Goal: Find specific page/section: Find specific page/section

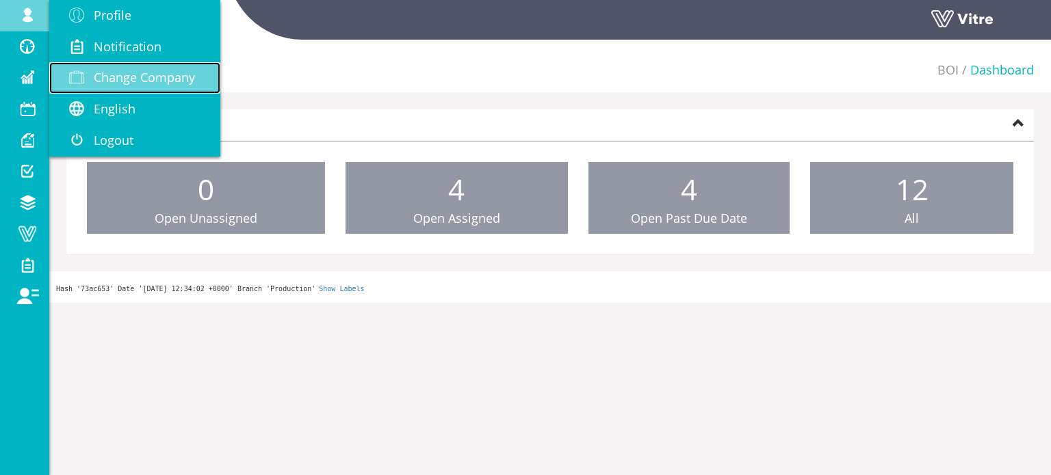
click at [144, 79] on span "Change Company" at bounding box center [144, 77] width 101 height 16
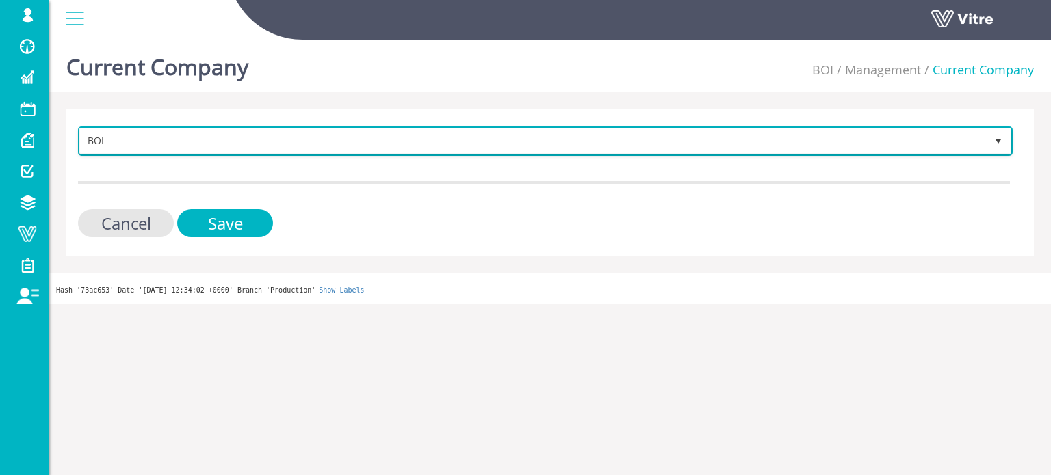
click at [213, 140] on span "BOI" at bounding box center [533, 141] width 906 height 25
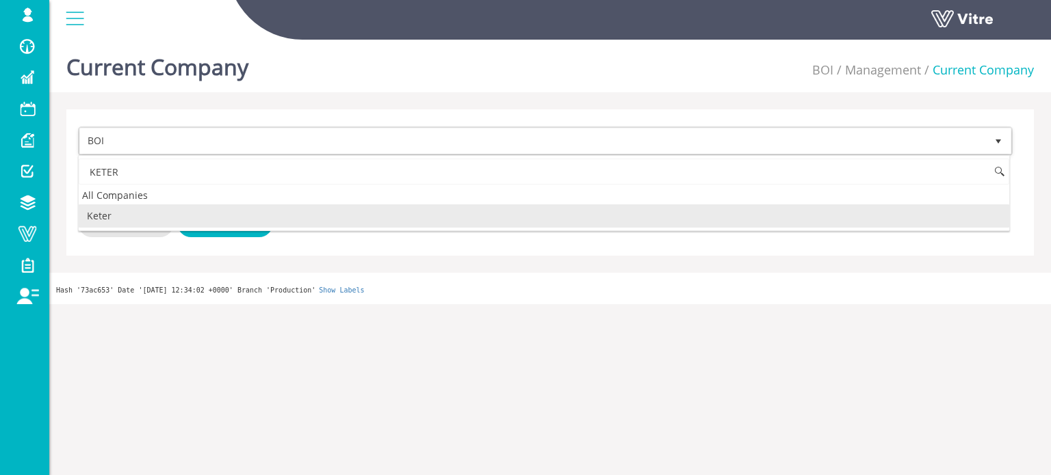
click at [140, 215] on li "Keter" at bounding box center [544, 216] width 930 height 23
type input "KETER"
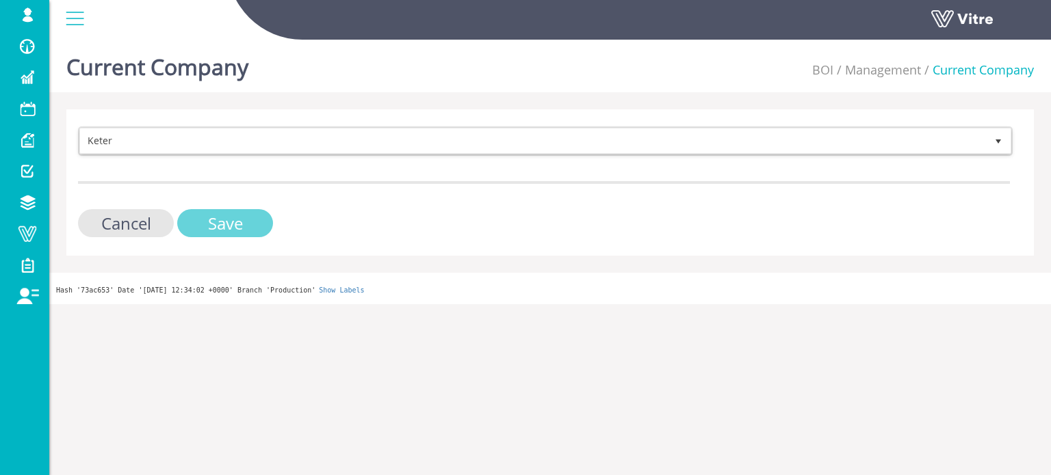
click at [244, 219] on input "Save" at bounding box center [225, 223] width 96 height 28
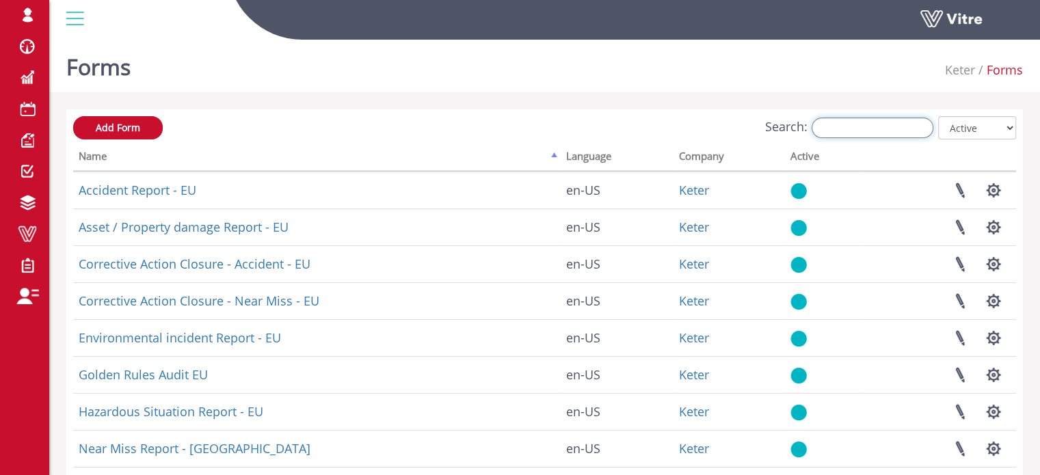
click at [865, 131] on input "Search:" at bounding box center [873, 128] width 122 height 21
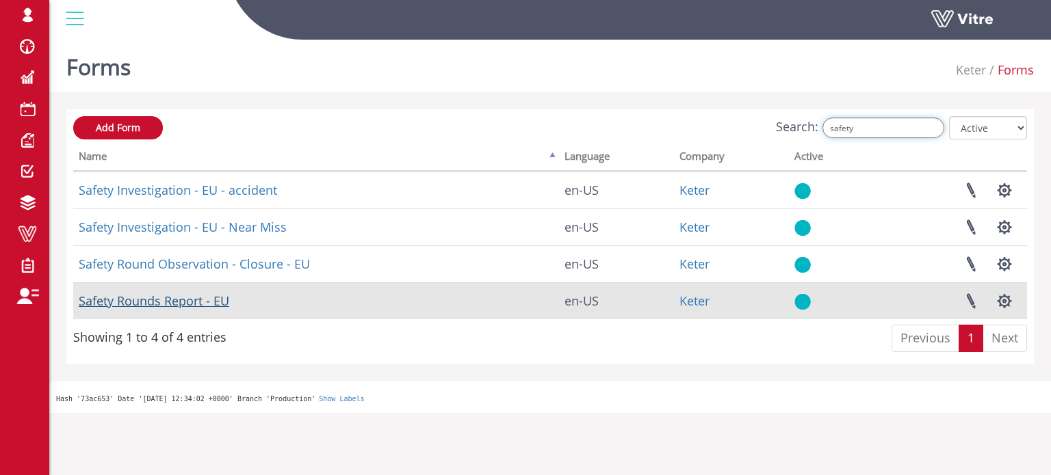
type input "safety"
click at [196, 306] on link "Safety Rounds Report - EU" at bounding box center [154, 301] width 150 height 16
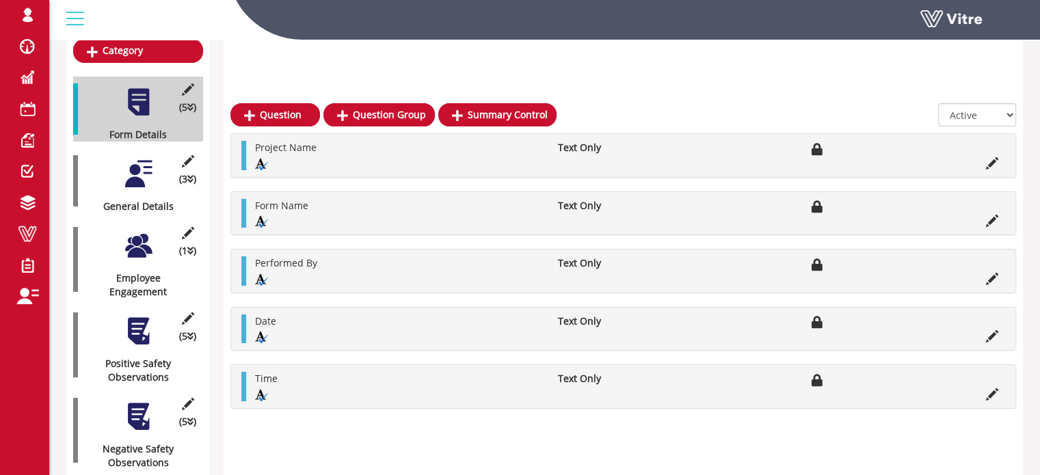
scroll to position [274, 0]
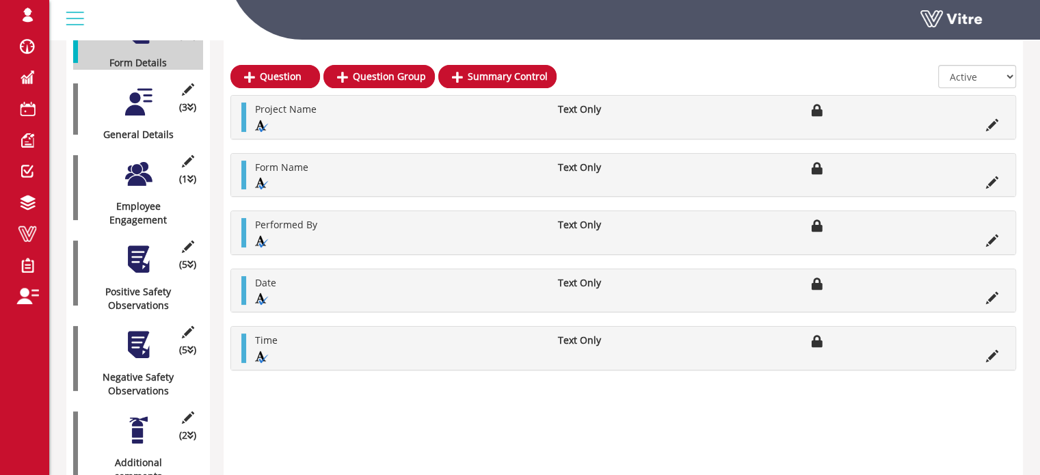
click at [146, 93] on div at bounding box center [138, 102] width 31 height 31
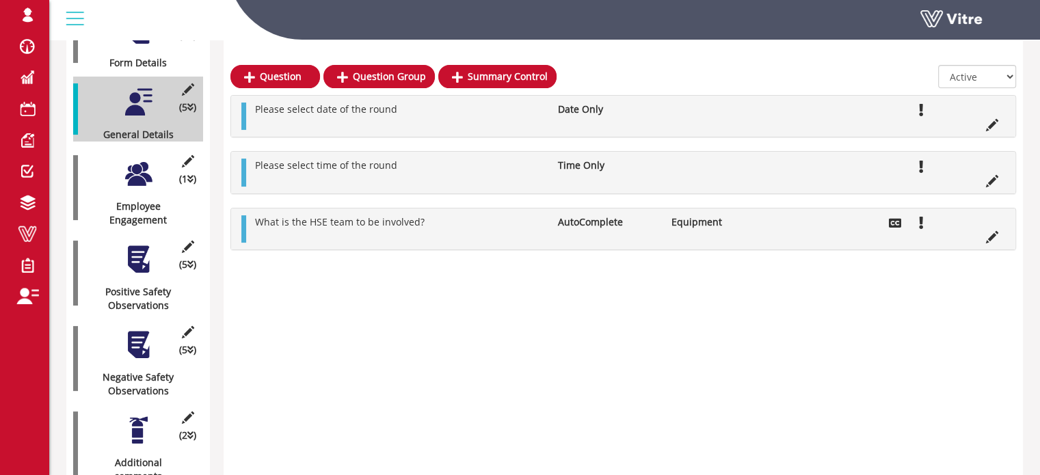
click at [143, 159] on div at bounding box center [138, 174] width 31 height 31
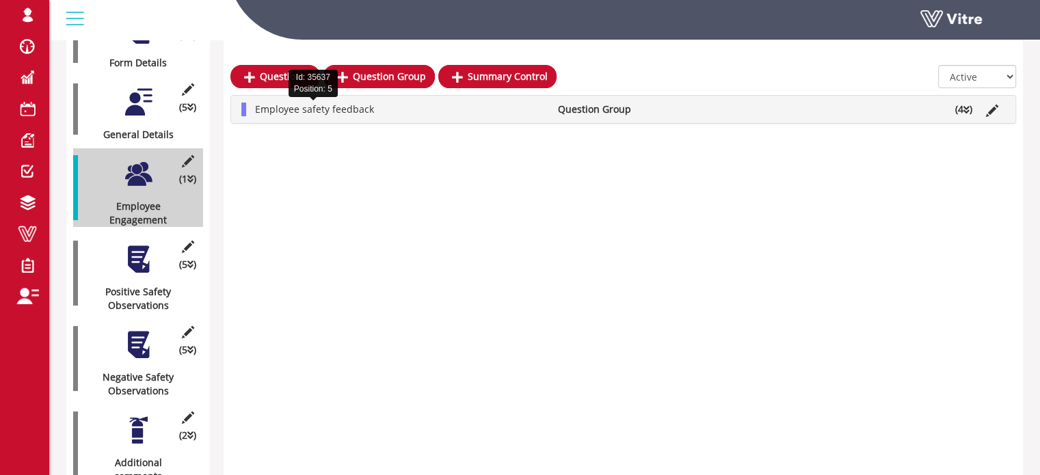
click at [331, 106] on span "Employee safety feedback" at bounding box center [314, 109] width 119 height 13
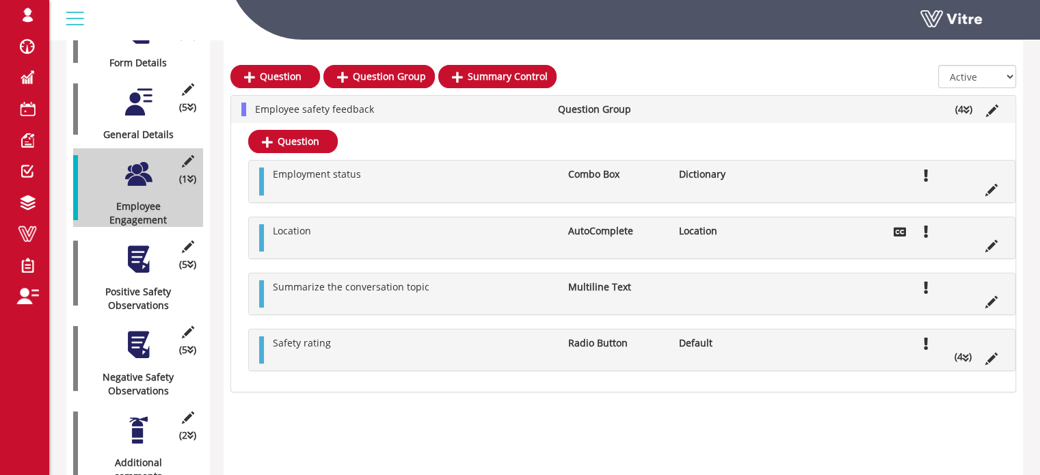
click at [137, 246] on div at bounding box center [138, 259] width 31 height 31
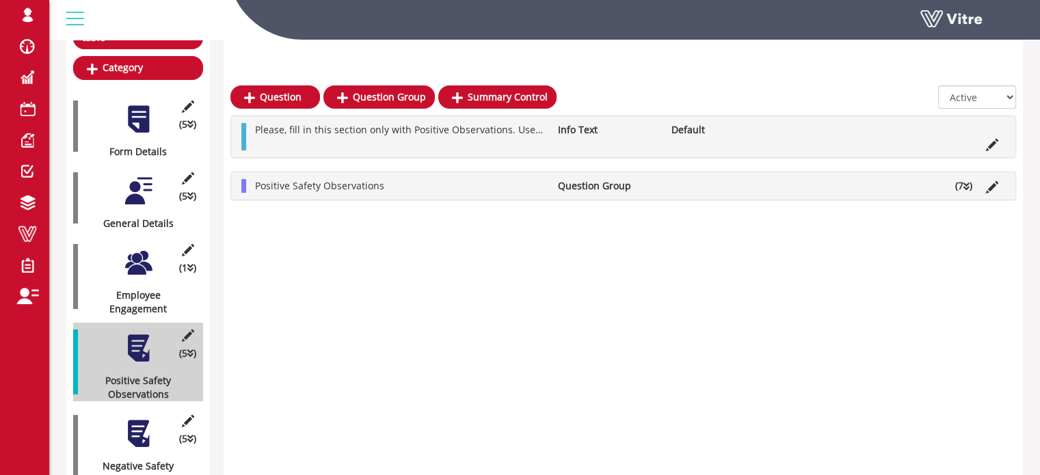
scroll to position [205, 0]
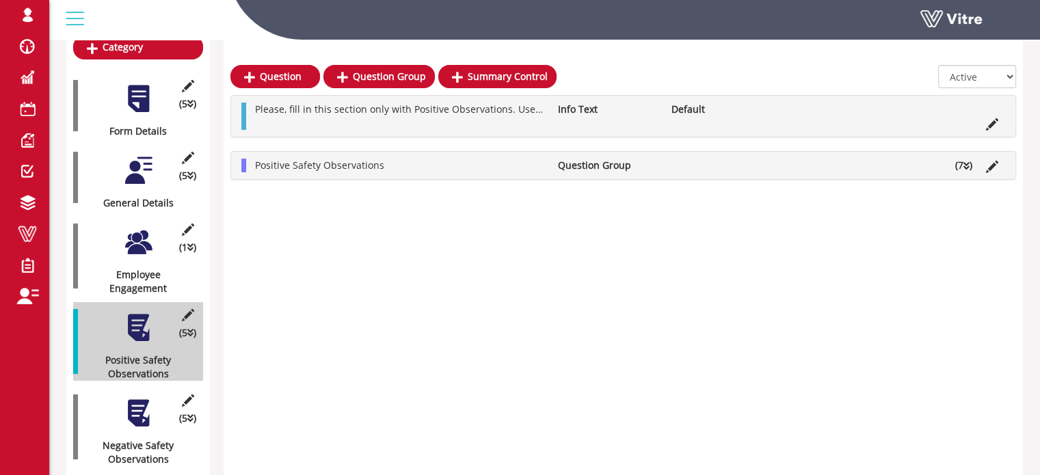
click at [435, 166] on li "Positive Safety Observations" at bounding box center [399, 166] width 303 height 14
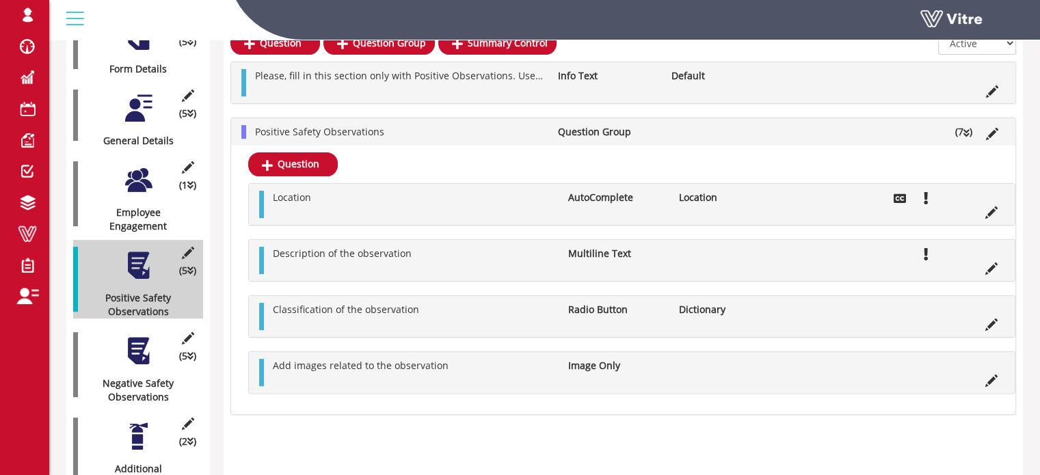
scroll to position [342, 0]
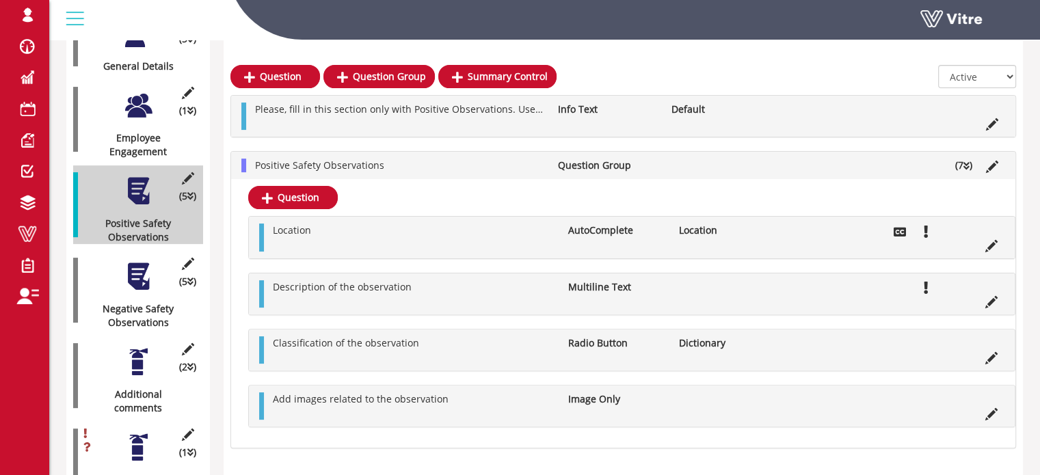
click at [140, 267] on div at bounding box center [138, 276] width 31 height 31
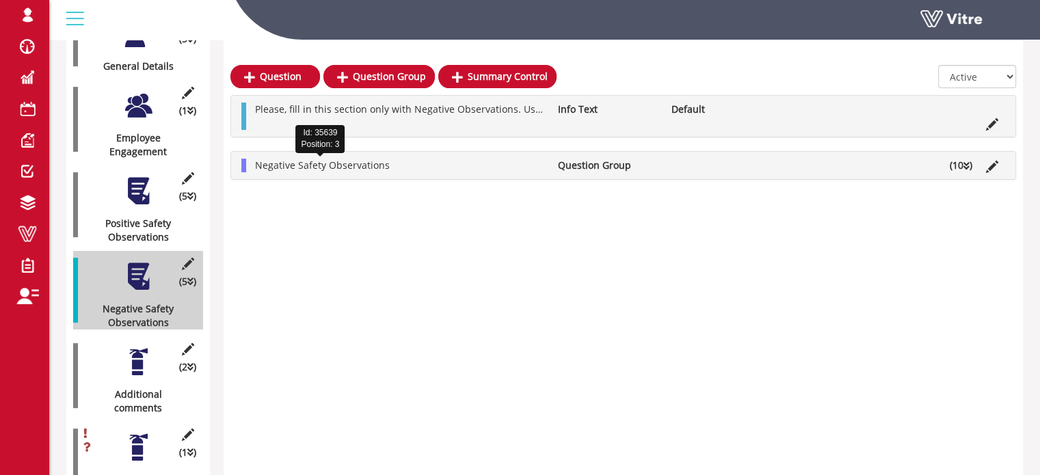
click at [290, 167] on span "Negative Safety Observations" at bounding box center [322, 165] width 135 height 13
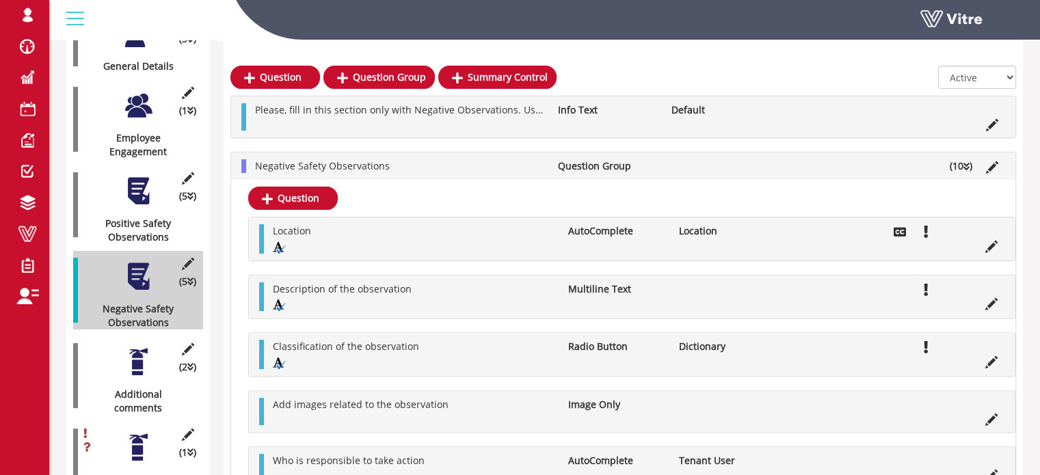
click at [137, 176] on div at bounding box center [138, 191] width 31 height 31
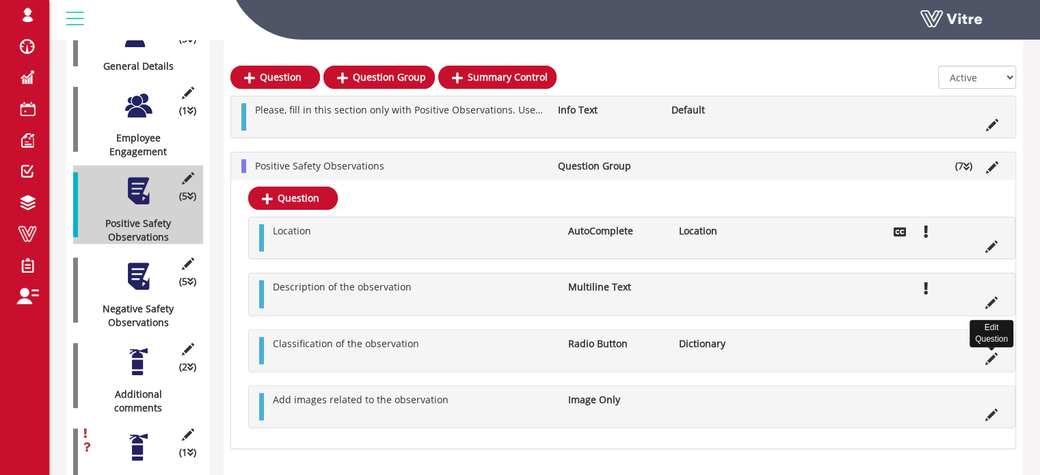
click at [993, 356] on icon at bounding box center [992, 359] width 12 height 12
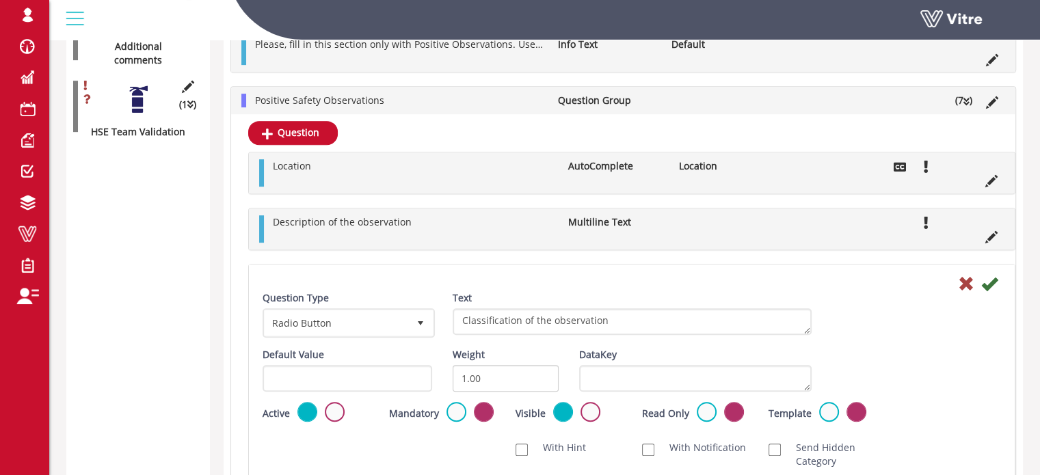
scroll to position [616, 0]
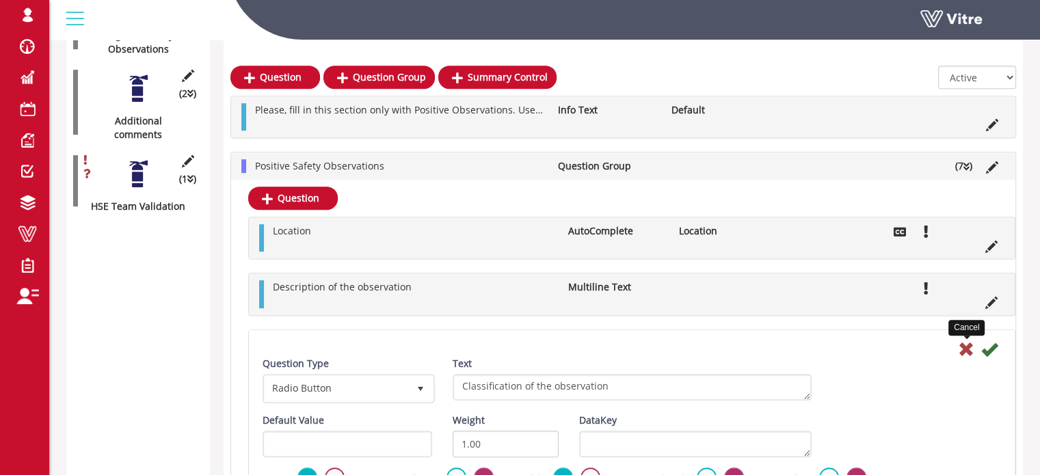
click at [967, 349] on icon at bounding box center [966, 349] width 16 height 16
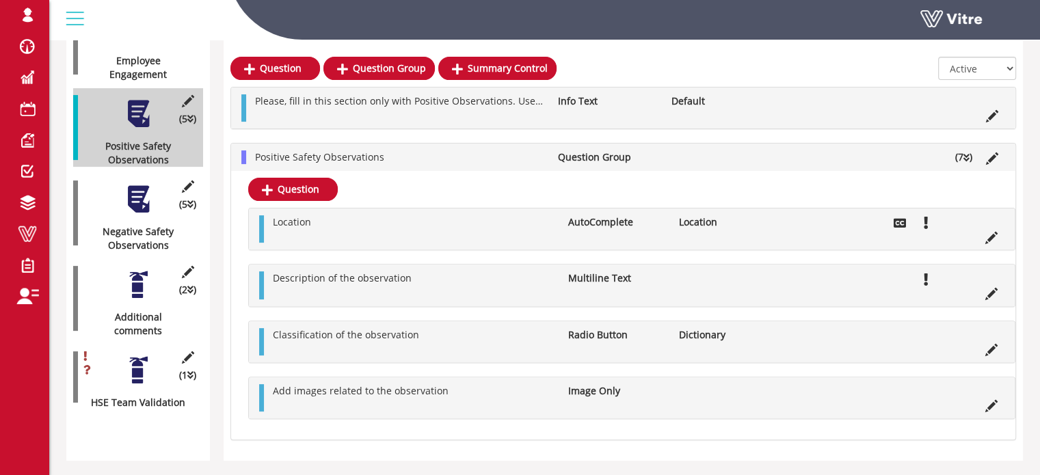
scroll to position [410, 0]
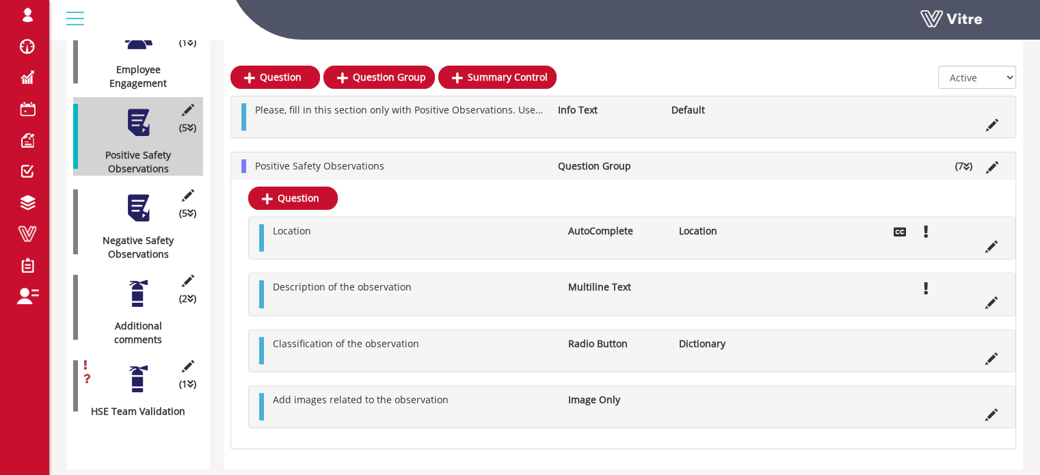
click at [138, 198] on div at bounding box center [138, 208] width 31 height 31
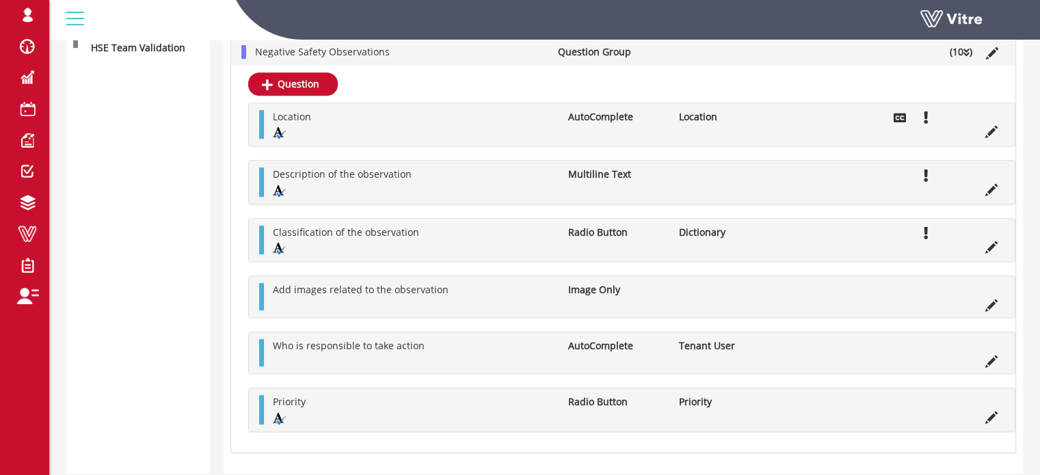
scroll to position [750, 0]
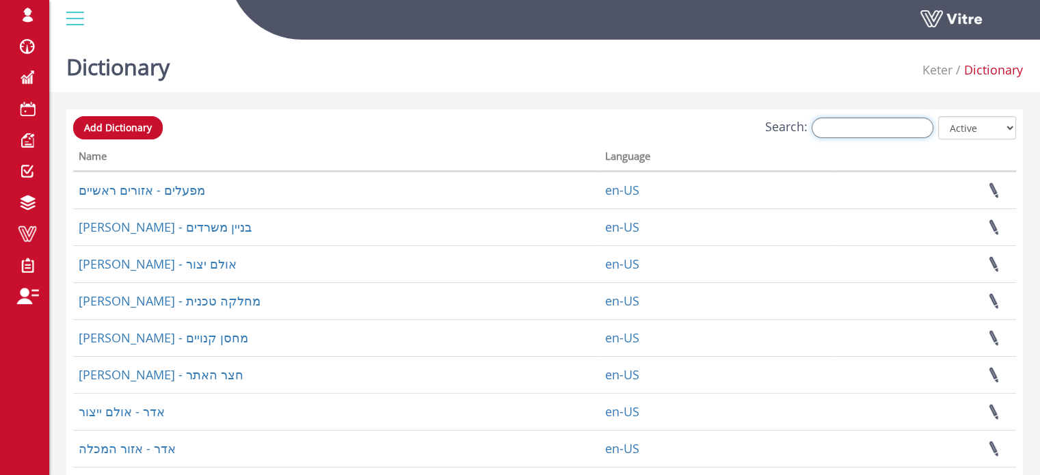
click at [867, 128] on input "Search:" at bounding box center [873, 128] width 122 height 21
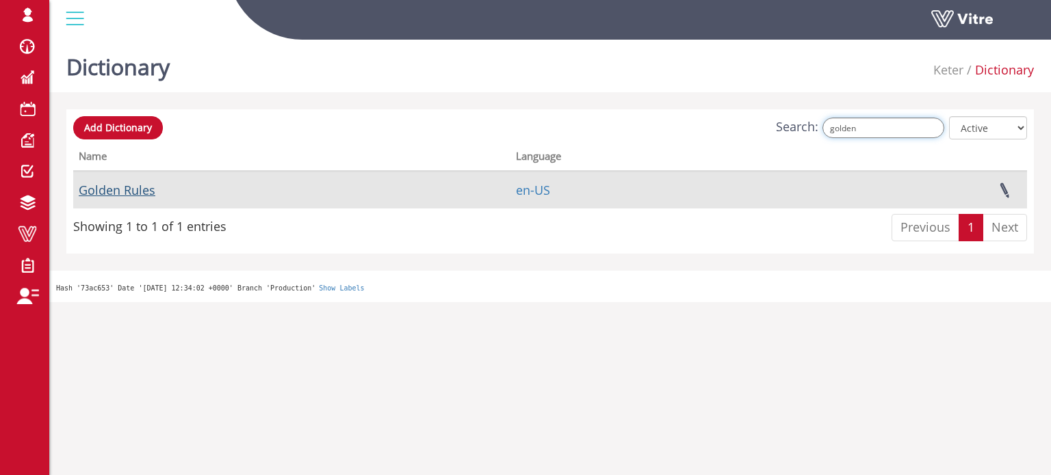
type input "golden"
click at [137, 187] on link "Golden Rules" at bounding box center [117, 190] width 77 height 16
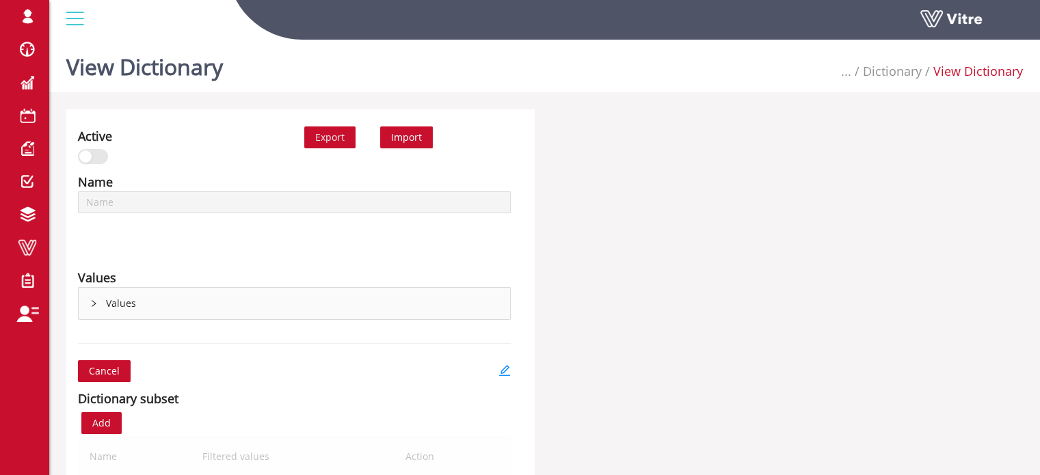
type input "Golden Rules"
click at [93, 302] on icon "right" at bounding box center [94, 304] width 8 height 8
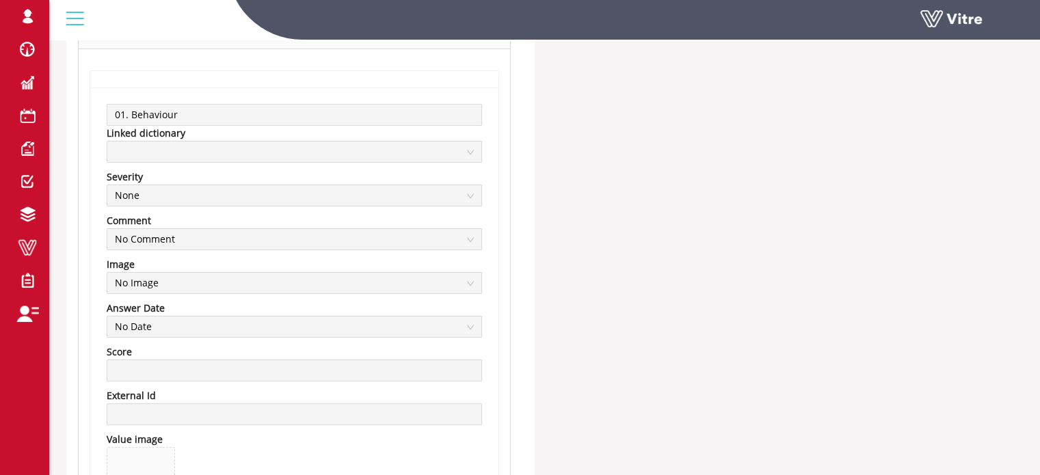
scroll to position [274, 0]
